Goal: Task Accomplishment & Management: Manage account settings

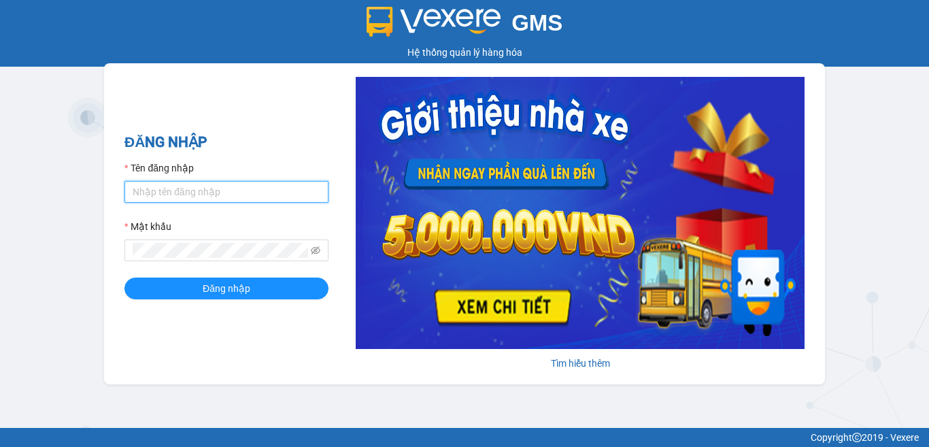
click at [162, 184] on input "Tên đăng nhập" at bounding box center [226, 192] width 204 height 22
type input "tutrinh.trangngocphat"
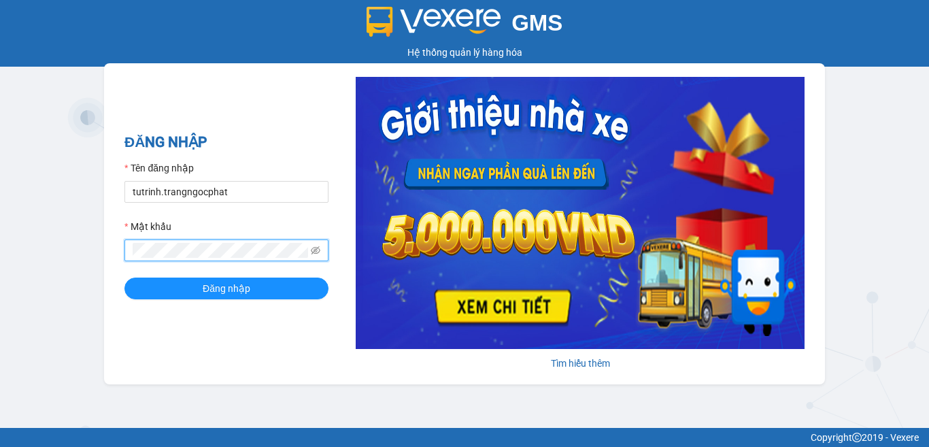
click at [124, 277] on button "Đăng nhập" at bounding box center [226, 288] width 204 height 22
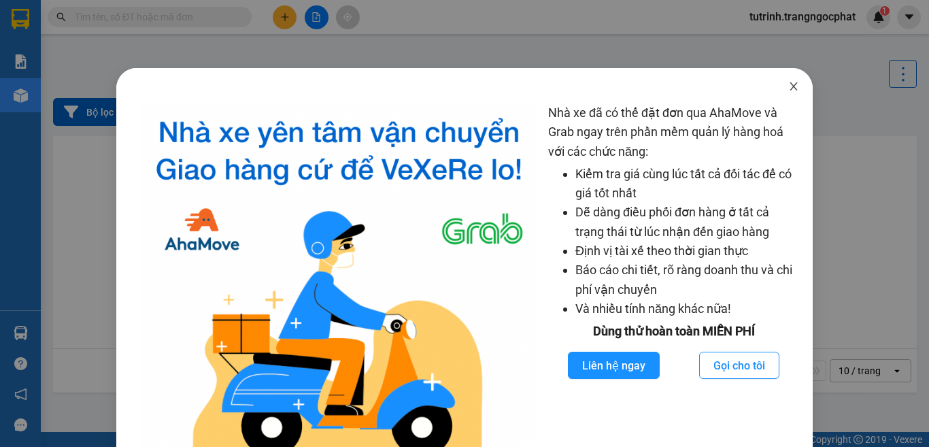
click at [788, 88] on icon "close" at bounding box center [793, 86] width 11 height 11
